Goal: Find specific page/section: Find specific page/section

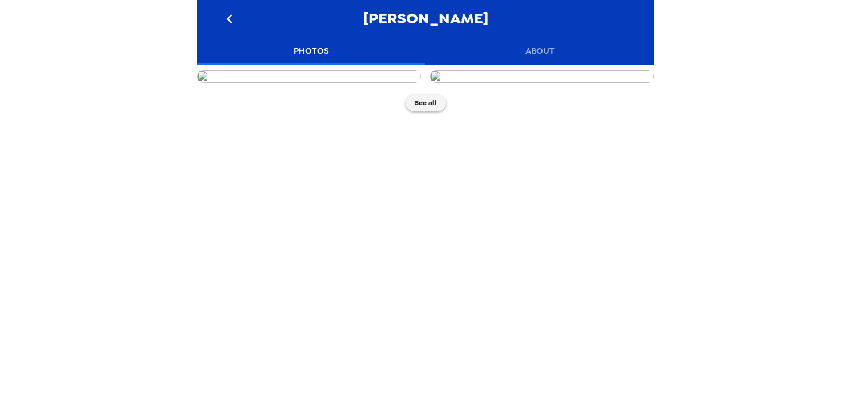
click at [389, 83] on img at bounding box center [309, 76] width 224 height 13
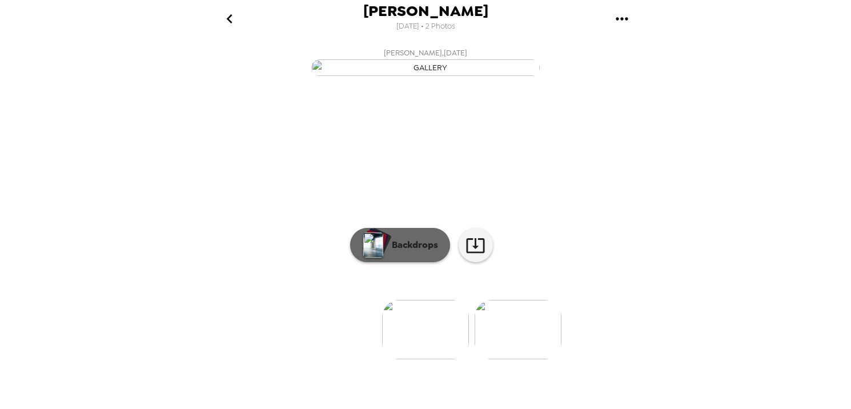
click at [401, 252] on p "Backdrops" at bounding box center [412, 245] width 52 height 14
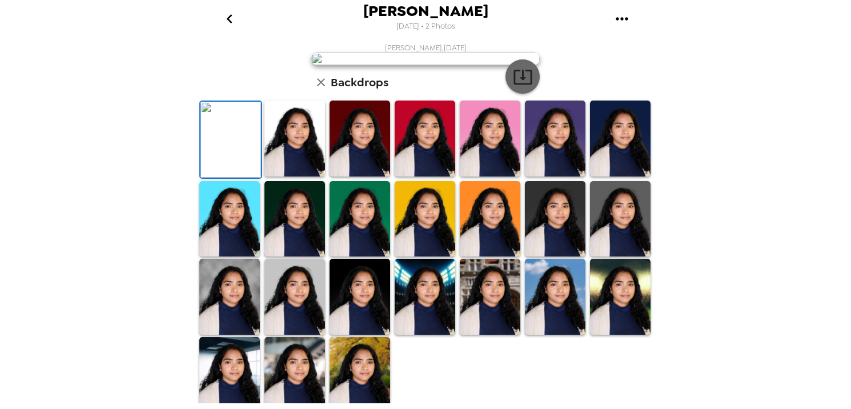
click at [532, 87] on icon "button" at bounding box center [523, 77] width 20 height 20
click at [230, 22] on icon "go back" at bounding box center [229, 18] width 6 height 9
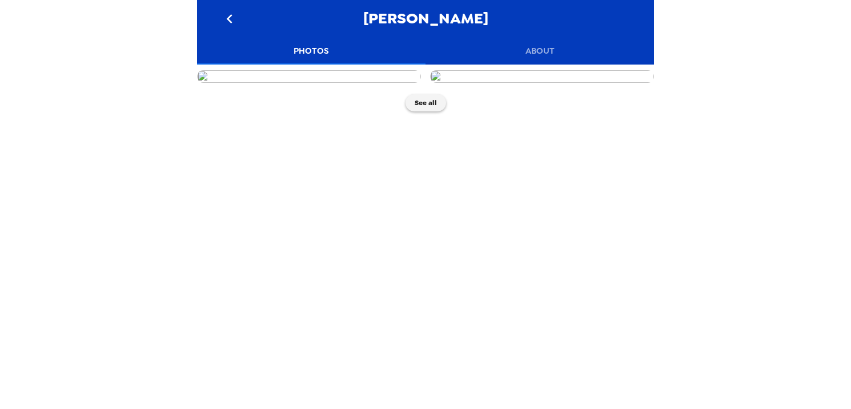
scroll to position [18, 0]
click at [559, 83] on img at bounding box center [542, 76] width 224 height 13
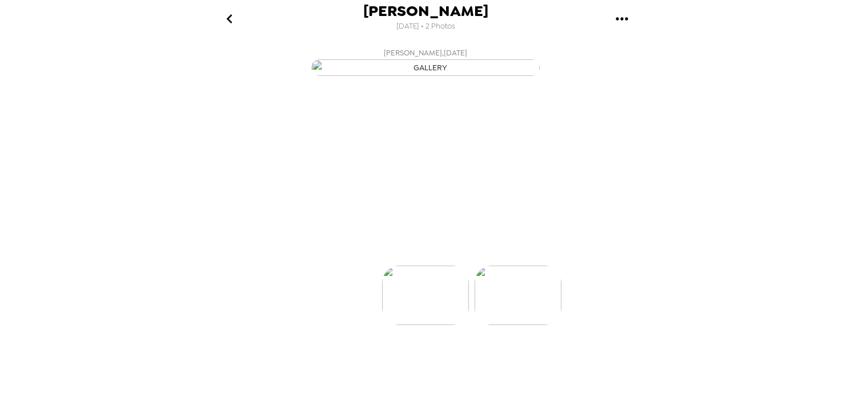
scroll to position [0, 91]
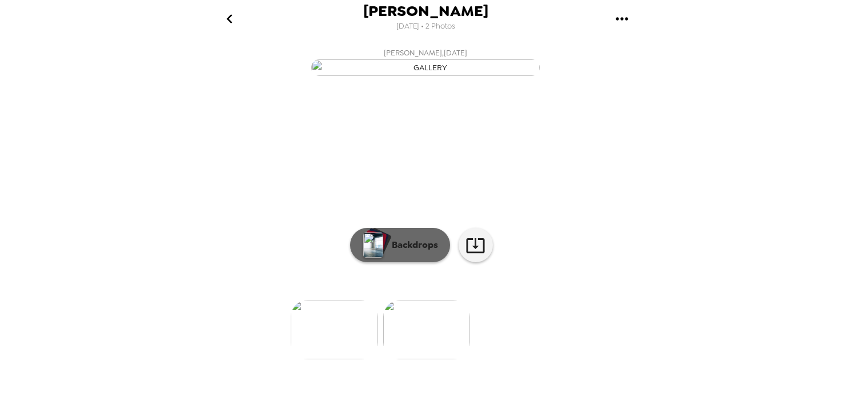
click at [431, 252] on p "Backdrops" at bounding box center [412, 245] width 52 height 14
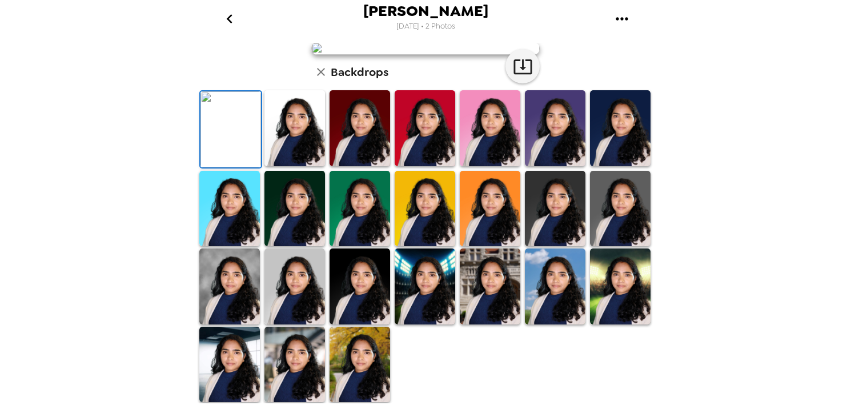
scroll to position [306, 0]
